Goal: Task Accomplishment & Management: Use online tool/utility

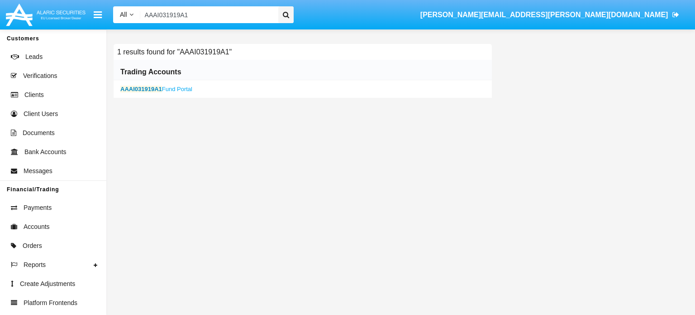
click at [153, 88] on b "AAAI031919A1" at bounding box center [141, 89] width 42 height 7
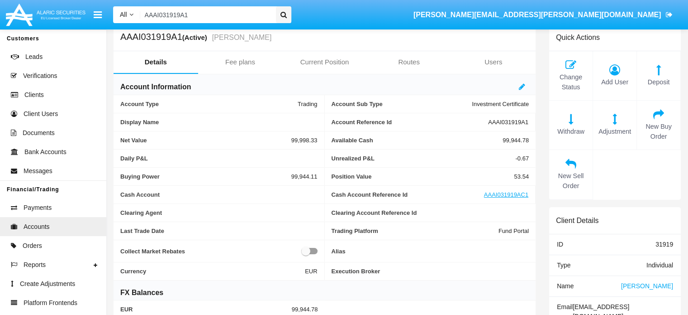
scroll to position [20, 0]
click at [566, 175] on span "New Sell Order" at bounding box center [571, 180] width 34 height 19
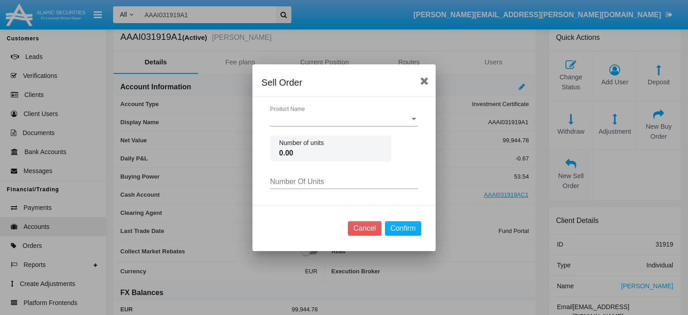
scroll to position [0, 0]
click at [413, 120] on div at bounding box center [414, 119] width 8 height 8
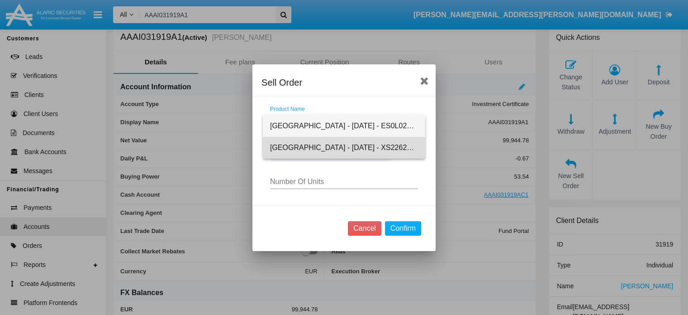
click at [331, 149] on span "[GEOGRAPHIC_DATA] - [DATE] - XS2262211076" at bounding box center [344, 148] width 148 height 22
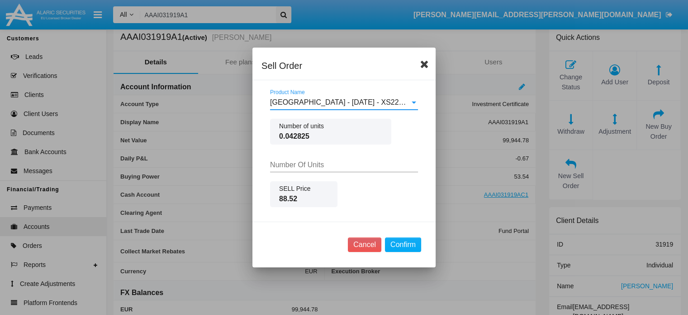
click at [427, 64] on icon at bounding box center [424, 63] width 9 height 11
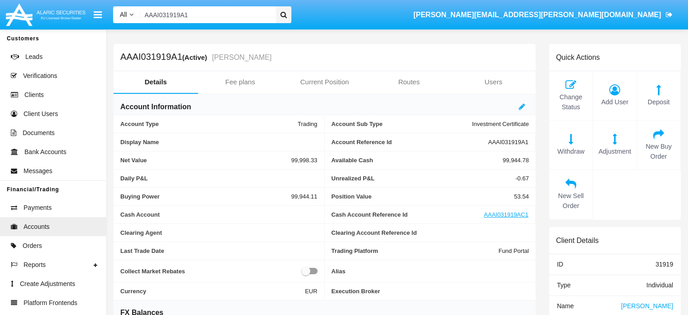
scroll to position [20, 0]
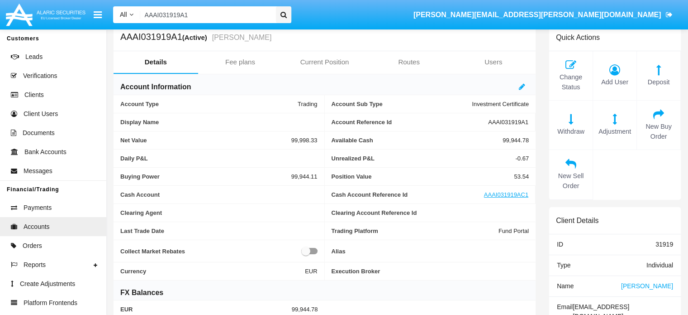
drag, startPoint x: 196, startPoint y: 16, endPoint x: 114, endPoint y: 11, distance: 82.1
click at [114, 11] on div "All All Name Email Account AAAI031919A1" at bounding box center [202, 14] width 178 height 17
paste input "[EMAIL_ADDRESS][DOMAIN_NAME]"
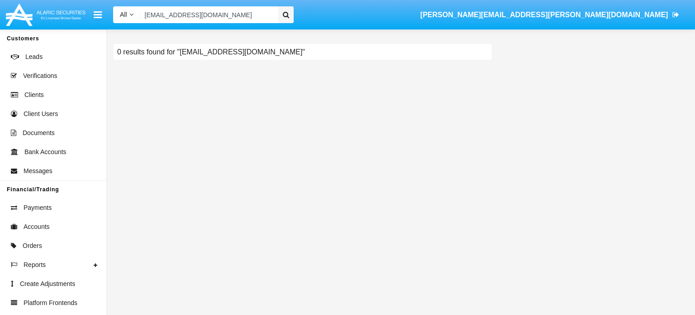
click at [144, 15] on input "[EMAIL_ADDRESS][DOMAIN_NAME]" at bounding box center [207, 14] width 135 height 17
type input "[EMAIL_ADDRESS][DOMAIN_NAME]"
